Goal: Task Accomplishment & Management: Manage account settings

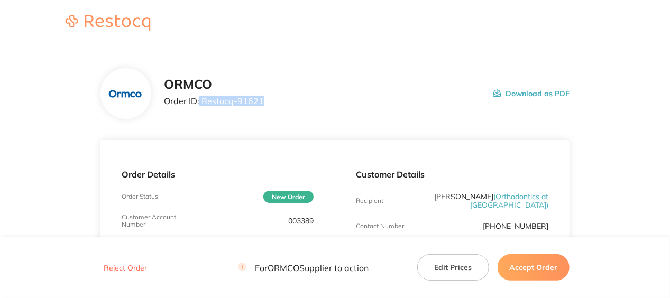
drag, startPoint x: 263, startPoint y: 102, endPoint x: 200, endPoint y: 105, distance: 63.0
click at [200, 105] on div "ORMCO Order ID: Restocq- 91621 Download as PDF" at bounding box center [367, 93] width 406 height 33
copy p "Restocq- 91621"
click at [518, 262] on button "Accept Order" at bounding box center [534, 267] width 72 height 26
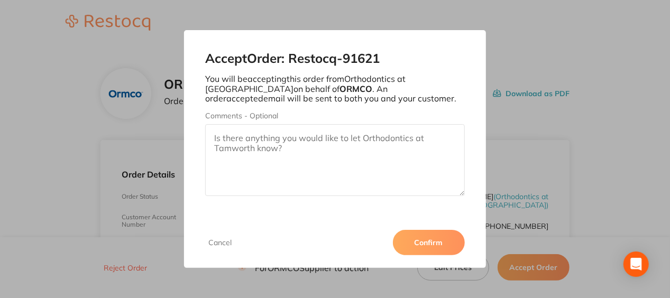
click at [414, 238] on button "Confirm" at bounding box center [429, 242] width 72 height 25
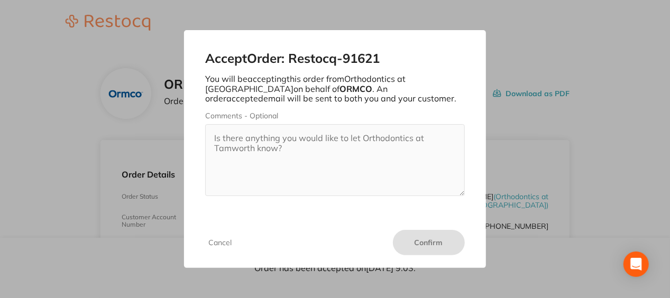
click at [615, 169] on div "Accept Order: Restocq- 91621 You will be accepting this order from Orthodontics…" at bounding box center [335, 149] width 670 height 298
click at [526, 213] on div "Accept Order: Restocq- 91621 You will be accepting this order from Orthodontics…" at bounding box center [335, 149] width 670 height 298
click at [433, 42] on div "Accept Order: Restocq- 91621 You will be accepting this order from Orthodontics…" at bounding box center [334, 124] width 301 height 188
click at [158, 31] on div "Accept Order: Restocq- 91621 You will be accepting this order from Orthodontics…" at bounding box center [335, 149] width 670 height 298
click at [213, 243] on button "Cancel" at bounding box center [220, 243] width 30 height 10
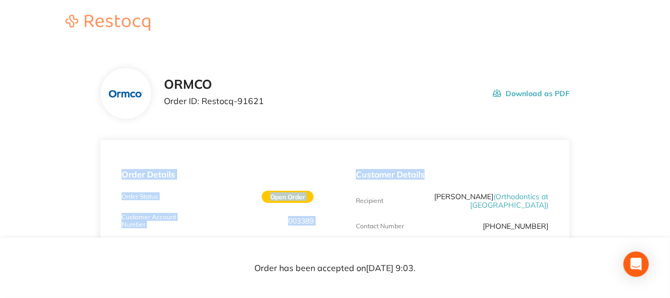
drag, startPoint x: 670, startPoint y: 107, endPoint x: 674, endPoint y: 158, distance: 50.5
click at [670, 158] on html "ORMCO Order ID: Restocq- 91621 Download as PDF Order Details Order Status Open …" at bounding box center [335, 149] width 670 height 298
drag, startPoint x: 672, startPoint y: 158, endPoint x: 625, endPoint y: 153, distance: 47.8
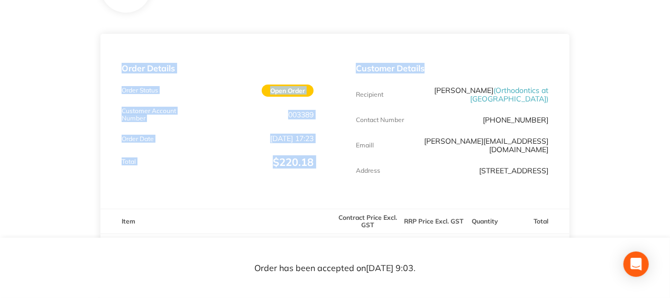
scroll to position [136, 0]
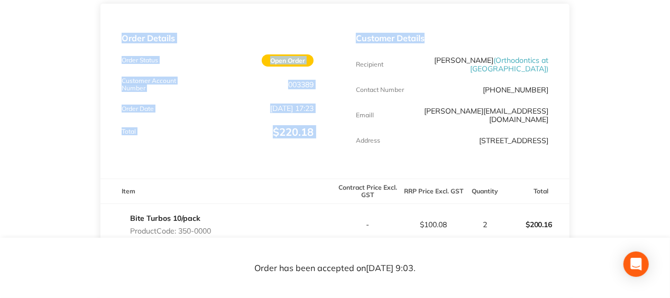
drag, startPoint x: 215, startPoint y: 231, endPoint x: 181, endPoint y: 233, distance: 33.9
click at [181, 233] on div "Bite Turbos 10/pack Product Code: 350-0000" at bounding box center [217, 225] width 234 height 30
copy p "350-0000"
